Goal: Information Seeking & Learning: Learn about a topic

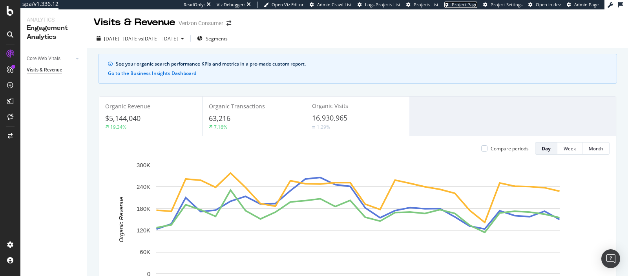
click at [467, 5] on span "Project Page" at bounding box center [465, 5] width 26 height 6
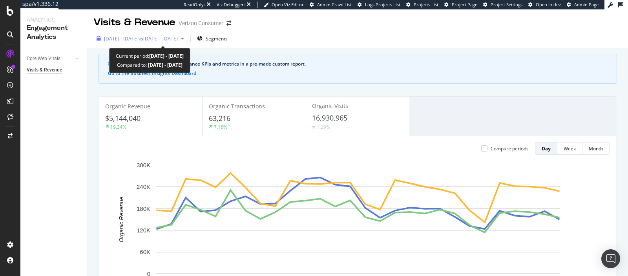
click at [173, 37] on span "vs 2025 Mar. 1st - Mar. 28th" at bounding box center [158, 38] width 39 height 7
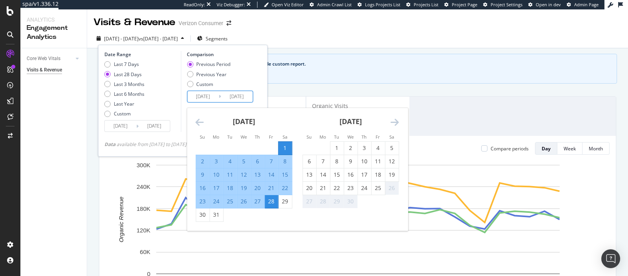
click at [228, 98] on input "[DATE]" at bounding box center [236, 96] width 31 height 11
click at [399, 119] on icon "Move forward to switch to the next month." at bounding box center [395, 121] width 8 height 9
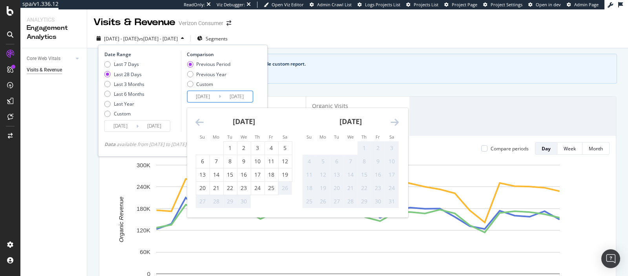
click at [316, 59] on div "See your organic search performance KPIs and metrics in a pre-made custom repor…" at bounding box center [357, 69] width 519 height 30
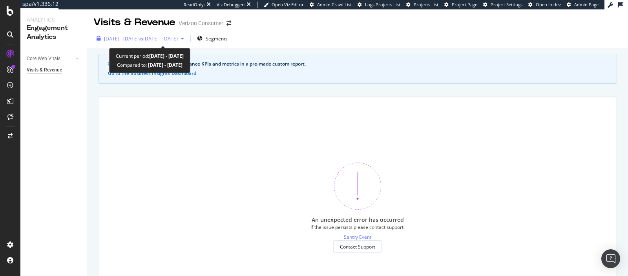
click at [139, 40] on span "[DATE] - [DATE]" at bounding box center [121, 38] width 35 height 7
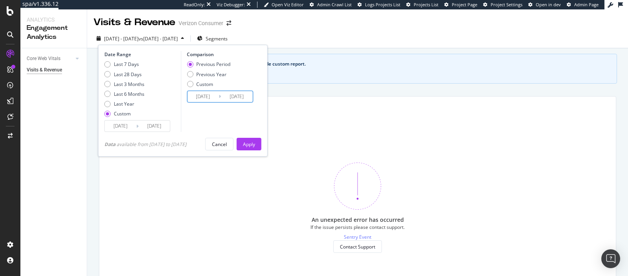
click at [201, 92] on input "2025/03/01" at bounding box center [202, 96] width 31 height 11
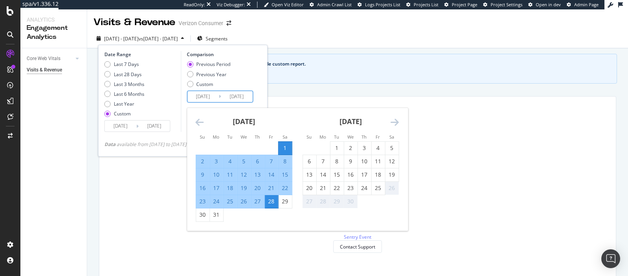
click at [399, 123] on icon "Move forward to switch to the next month." at bounding box center [395, 121] width 8 height 9
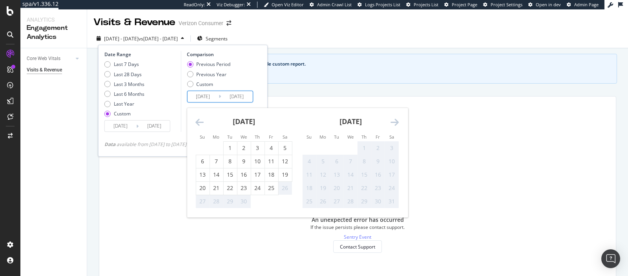
click at [399, 123] on icon "Move forward to switch to the next month." at bounding box center [395, 121] width 8 height 9
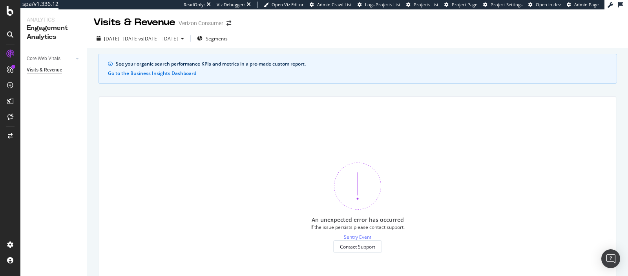
click at [372, 69] on div "See your organic search performance KPIs and metrics in a pre-made custom repor…" at bounding box center [357, 69] width 519 height 30
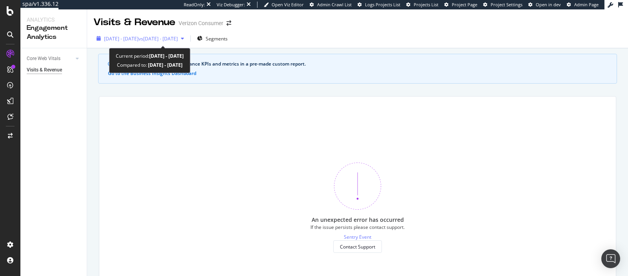
click at [187, 42] on div "[DATE] - [DATE] vs [DATE] - [DATE]" at bounding box center [140, 39] width 94 height 12
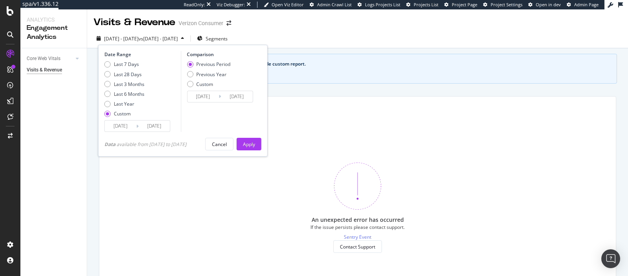
click at [233, 96] on input "2025/03/28" at bounding box center [236, 96] width 31 height 11
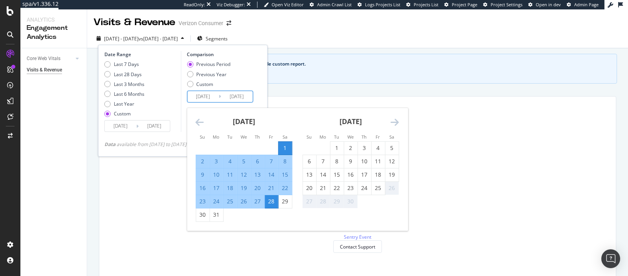
click at [393, 126] on icon "Move forward to switch to the next month." at bounding box center [395, 121] width 8 height 9
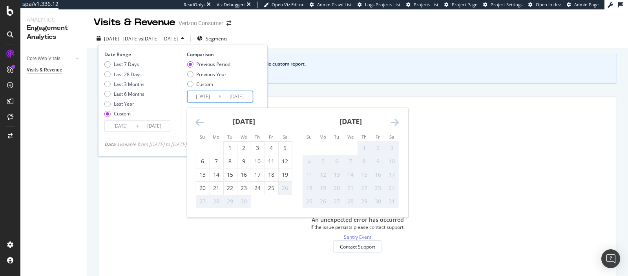
click at [393, 126] on icon "Move forward to switch to the next month." at bounding box center [395, 121] width 8 height 9
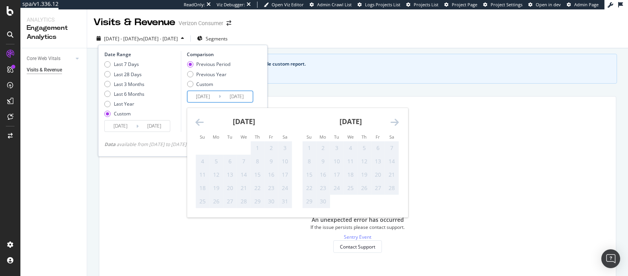
click at [196, 125] on div "May 2025 1 2 3 4 5 6 7 8 9 10 11 12 13 14 15 16 17 18 19 20 21 22 23 24 25 26 2…" at bounding box center [243, 158] width 107 height 101
click at [202, 121] on icon "Move backward to switch to the previous month." at bounding box center [200, 121] width 8 height 9
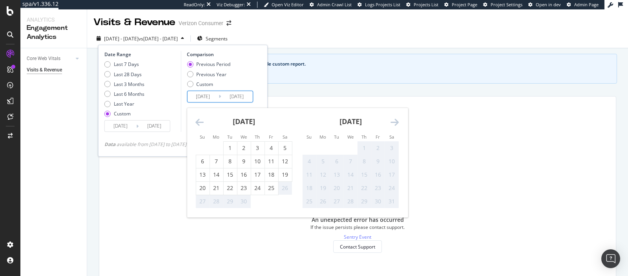
click at [394, 119] on icon "Move forward to switch to the next month." at bounding box center [395, 121] width 8 height 9
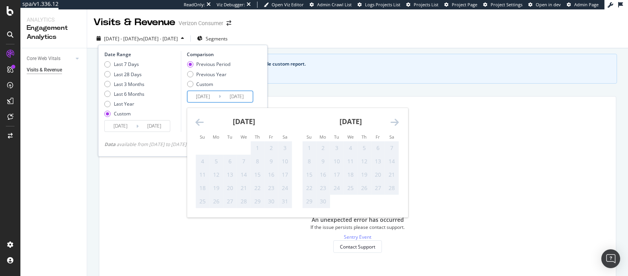
click at [394, 119] on icon "Move forward to switch to the next month." at bounding box center [395, 121] width 8 height 9
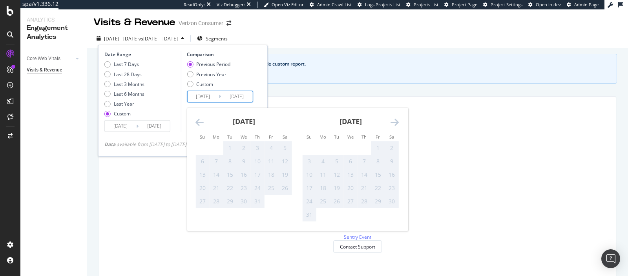
click at [200, 124] on icon "Move backward to switch to the previous month." at bounding box center [200, 121] width 8 height 9
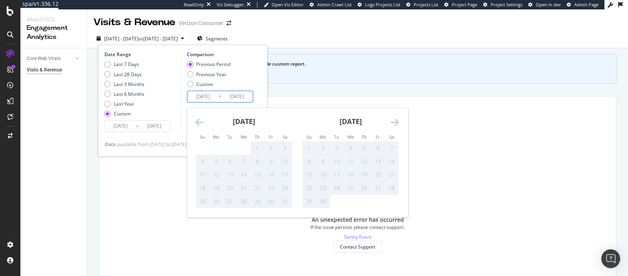
click at [200, 124] on icon "Move backward to switch to the previous month." at bounding box center [200, 121] width 8 height 9
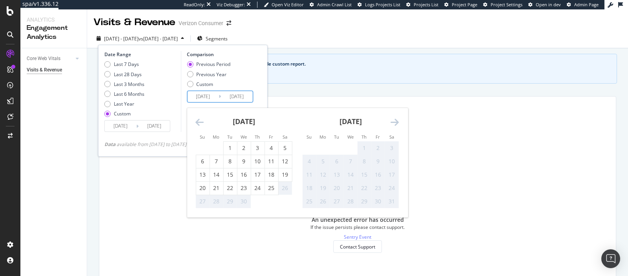
click at [200, 124] on icon "Move backward to switch to the previous month." at bounding box center [200, 121] width 8 height 9
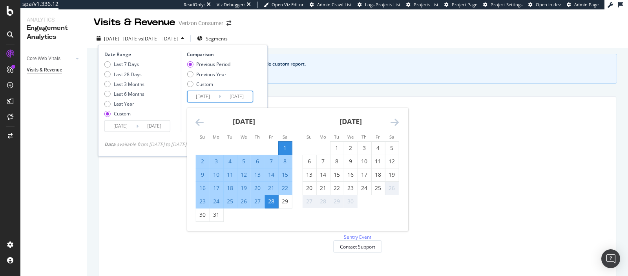
click at [331, 61] on div "See your organic search performance KPIs and metrics in a pre-made custom repor…" at bounding box center [362, 63] width 492 height 7
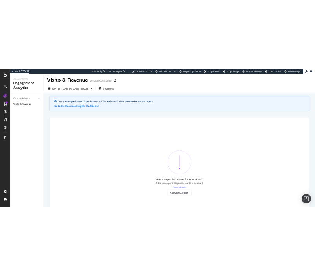
scroll to position [10, 0]
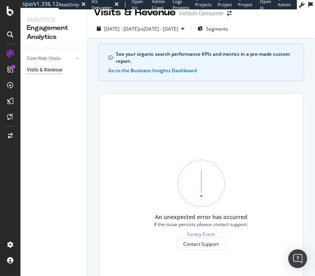
scroll to position [0, 0]
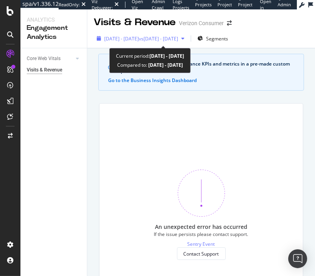
click at [139, 40] on span "[DATE] - [DATE]" at bounding box center [121, 38] width 35 height 7
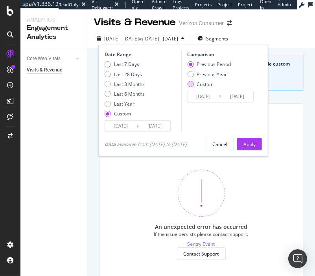
click at [203, 83] on div "Custom" at bounding box center [204, 84] width 17 height 7
click at [208, 96] on input "2025/03/01" at bounding box center [202, 96] width 31 height 11
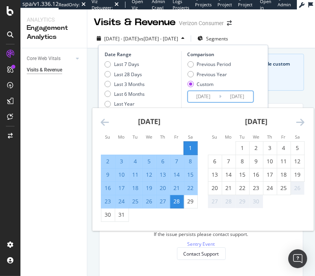
click at [302, 120] on icon "Move forward to switch to the next month." at bounding box center [300, 121] width 8 height 9
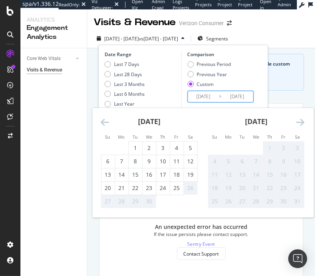
click at [105, 123] on icon "Move backward to switch to the previous month." at bounding box center [105, 121] width 8 height 9
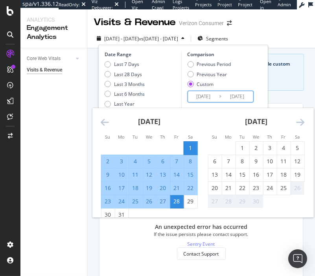
click at [273, 25] on div "Visits & Revenue Verizon Consumer" at bounding box center [200, 19] width 227 height 20
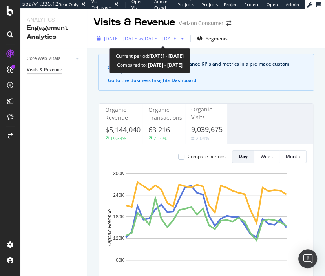
click at [178, 40] on span "vs [DATE] - [DATE]" at bounding box center [158, 38] width 39 height 7
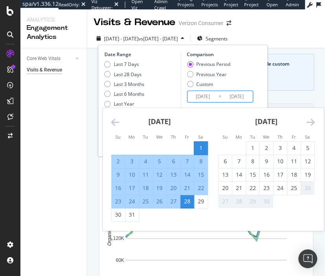
click at [204, 98] on input "2025/03/01" at bounding box center [202, 96] width 31 height 11
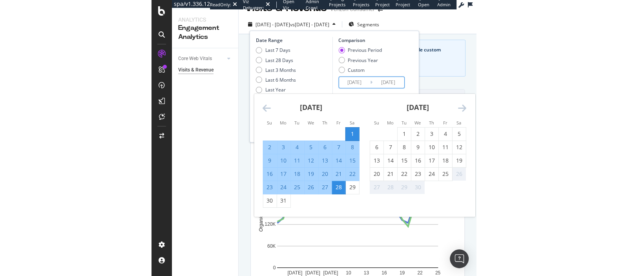
scroll to position [24, 0]
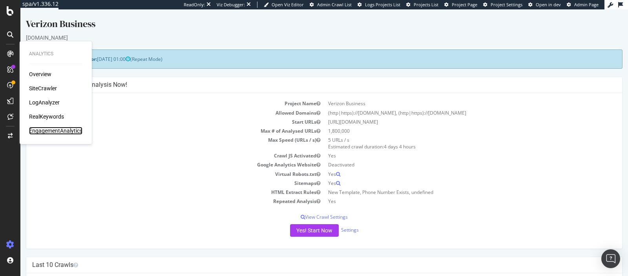
click at [49, 133] on div "EngagementAnalytics" at bounding box center [55, 131] width 53 height 8
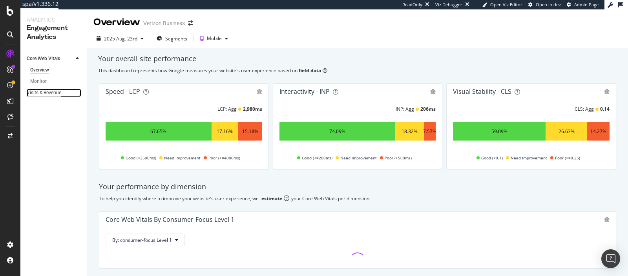
click at [52, 89] on div "Visits & Revenue" at bounding box center [44, 93] width 35 height 8
